Goal: Transaction & Acquisition: Purchase product/service

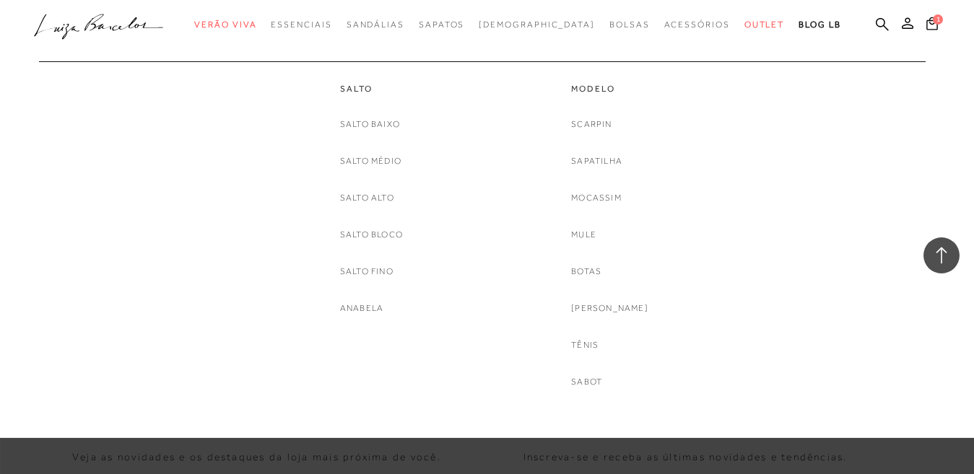
scroll to position [8518, 0]
click at [630, 310] on link "[PERSON_NAME]" at bounding box center [609, 308] width 77 height 15
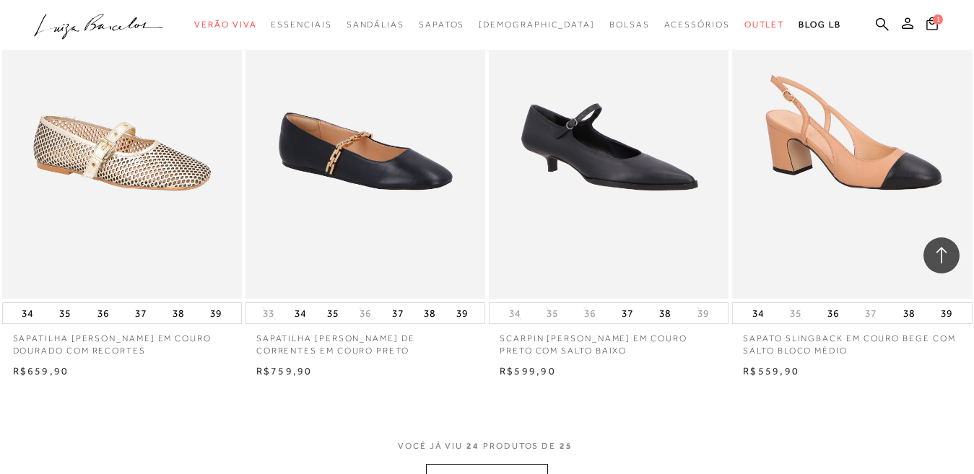
scroll to position [2599, 0]
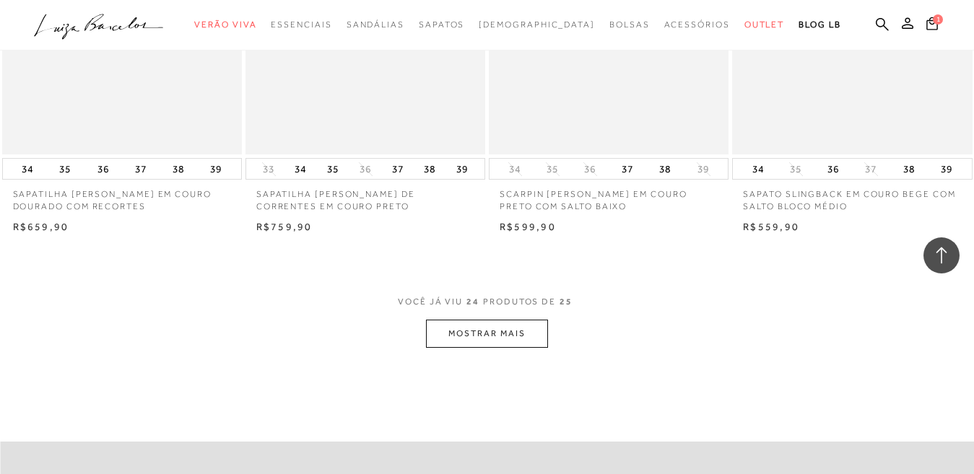
click at [465, 320] on button "MOSTRAR MAIS" at bounding box center [486, 334] width 121 height 28
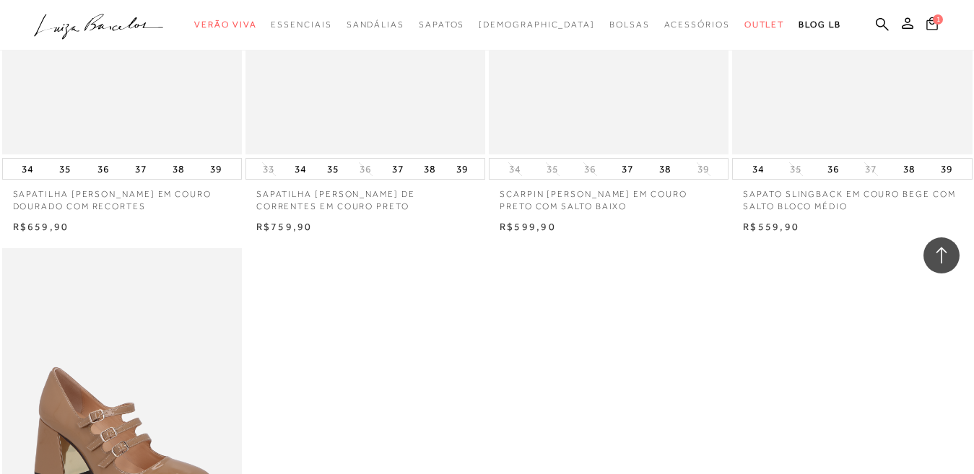
click at [926, 27] on icon at bounding box center [932, 24] width 12 height 14
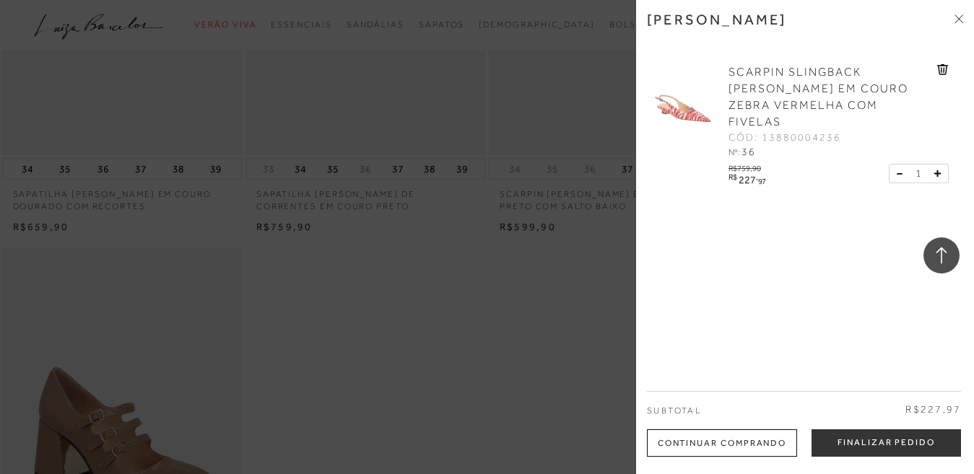
click at [737, 438] on div "Continuar Comprando" at bounding box center [722, 443] width 150 height 27
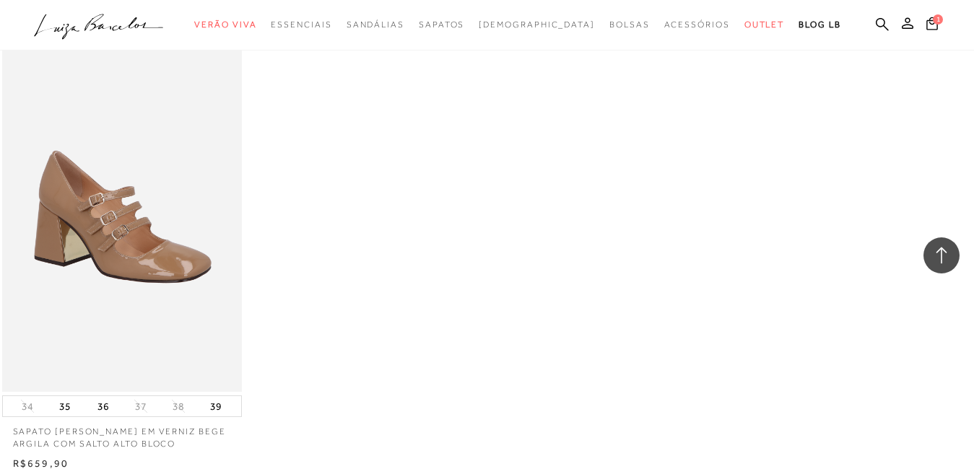
scroll to position [2960, 0]
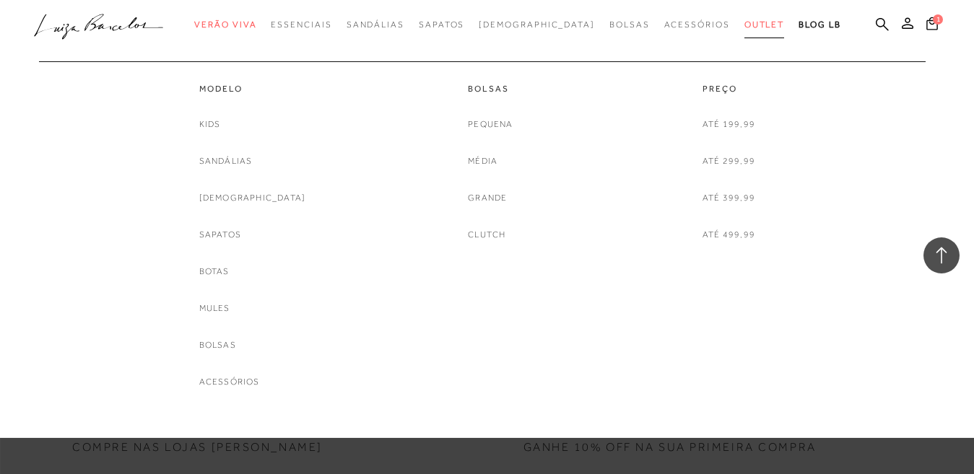
click at [744, 23] on span "Outlet" at bounding box center [764, 24] width 40 height 10
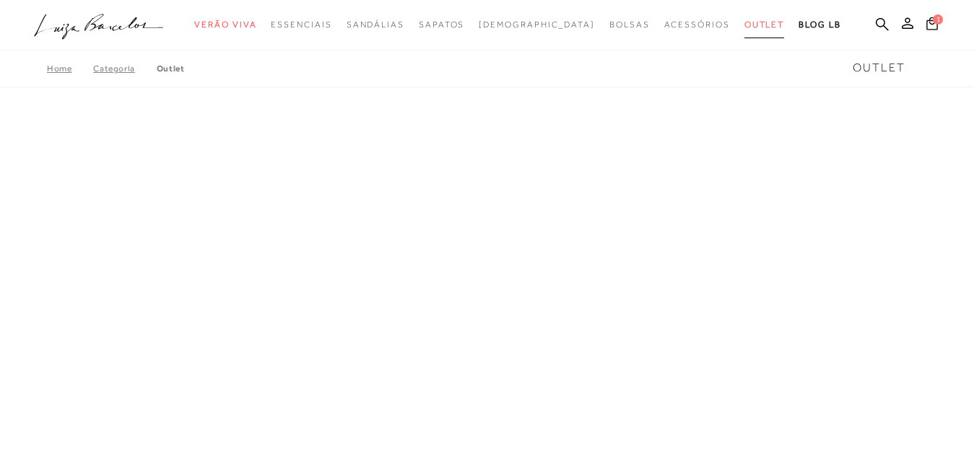
click at [744, 23] on span "Outlet" at bounding box center [764, 24] width 40 height 10
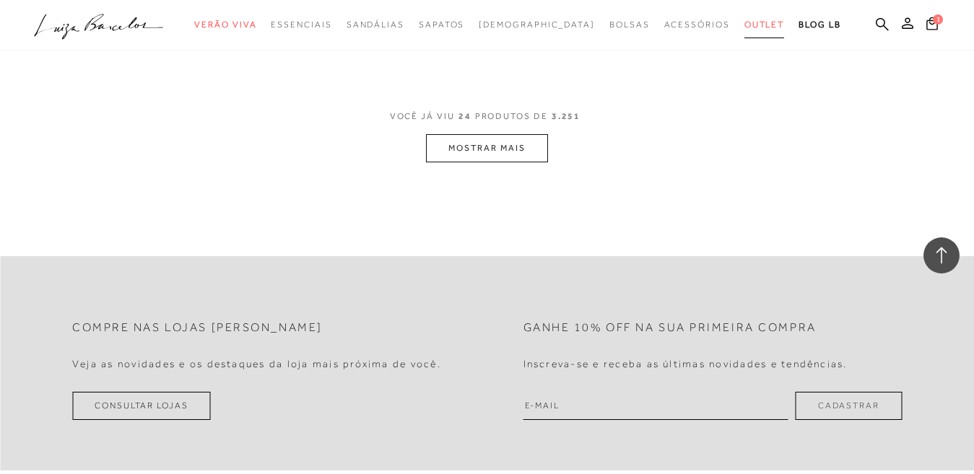
scroll to position [2960, 0]
